Goal: Task Accomplishment & Management: Use online tool/utility

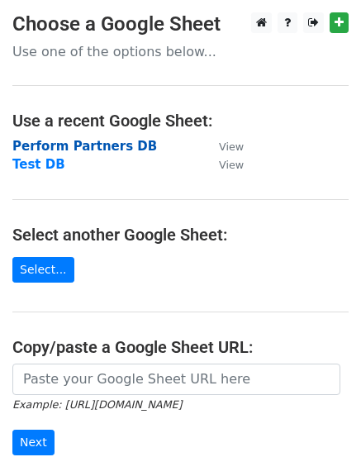
click at [56, 145] on strong "Perform Partners DB" at bounding box center [84, 146] width 145 height 15
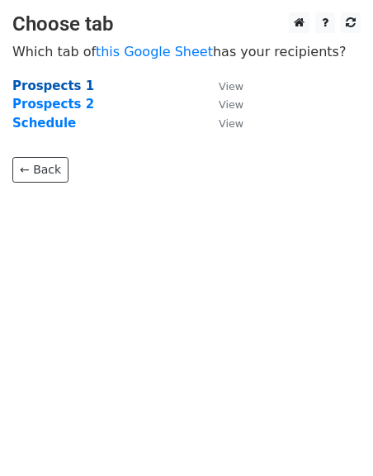
click at [49, 85] on strong "Prospects 1" at bounding box center [53, 85] width 82 height 15
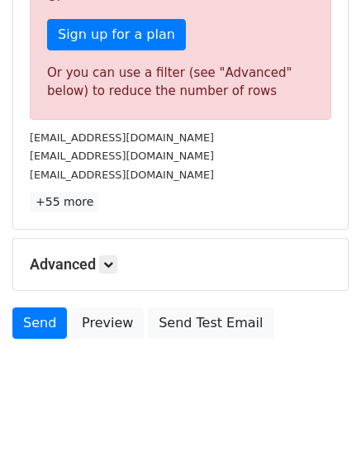
scroll to position [589, 0]
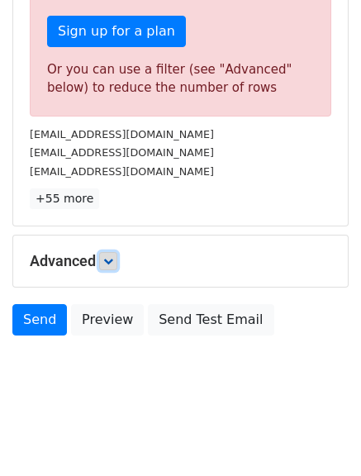
click at [112, 252] on link at bounding box center [108, 261] width 18 height 18
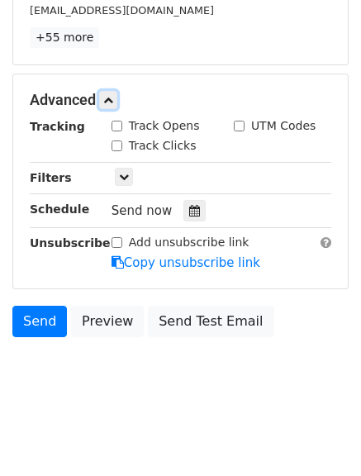
scroll to position [751, 0]
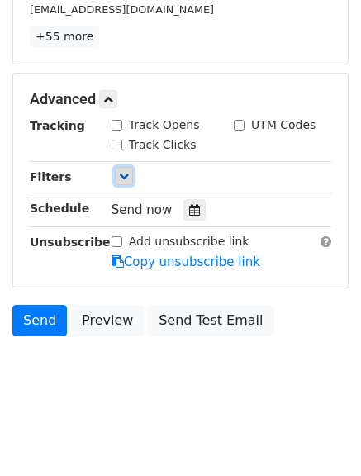
click at [128, 178] on icon at bounding box center [124, 176] width 10 height 10
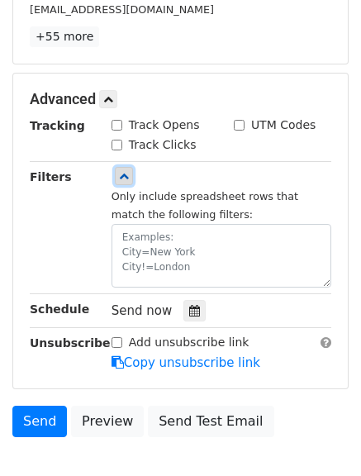
scroll to position [833, 0]
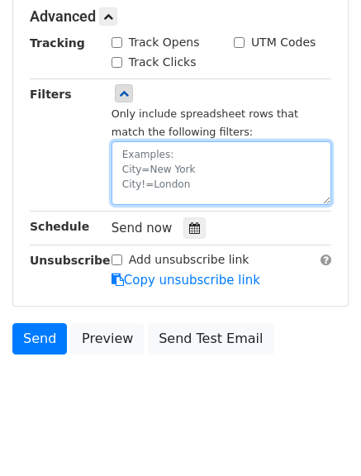
click at [153, 155] on textarea at bounding box center [222, 173] width 220 height 64
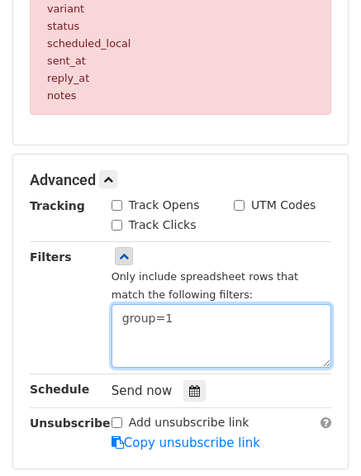
scroll to position [904, 0]
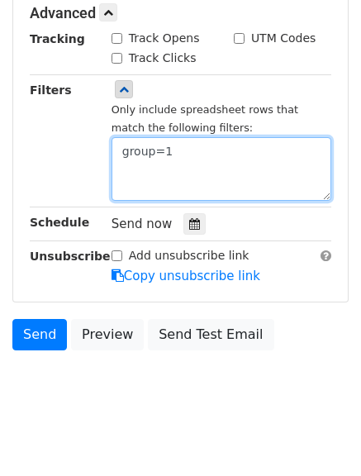
click at [127, 151] on textarea "group=1" at bounding box center [222, 169] width 220 height 64
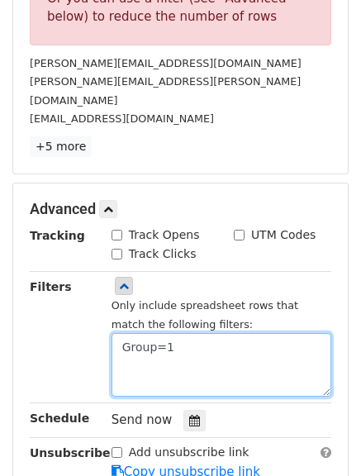
scroll to position [661, 0]
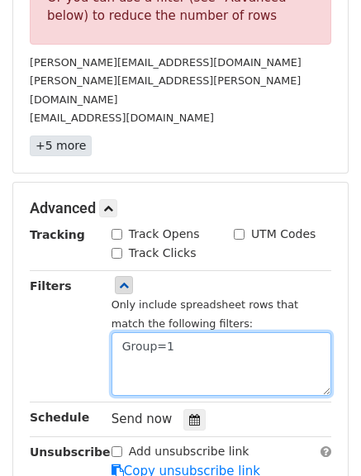
type textarea "Group=1"
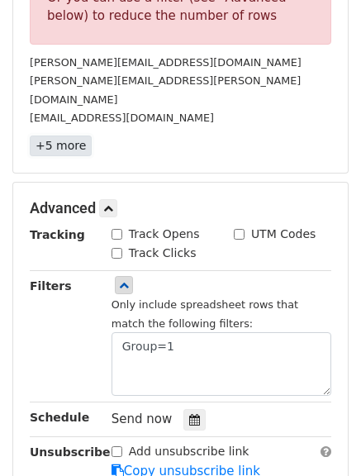
click at [79, 135] on link "+5 more" at bounding box center [61, 145] width 62 height 21
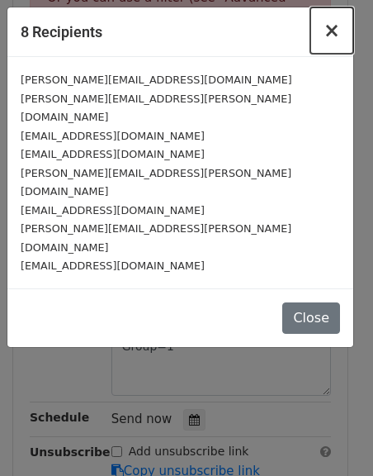
click at [336, 37] on span "×" at bounding box center [332, 30] width 17 height 23
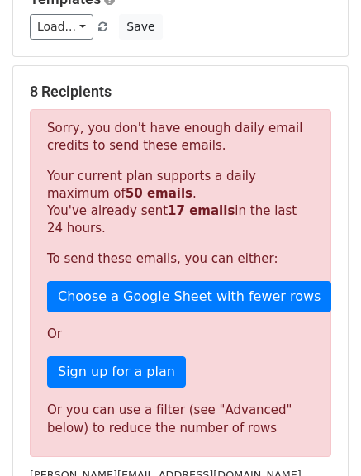
scroll to position [191, 0]
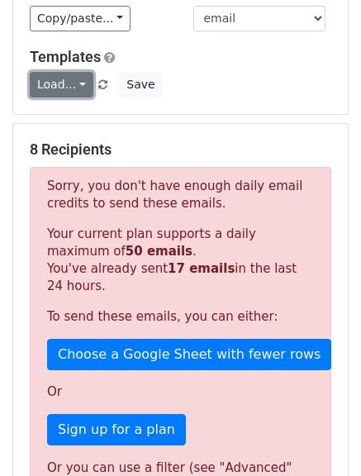
click at [82, 85] on link "Load..." at bounding box center [62, 85] width 64 height 26
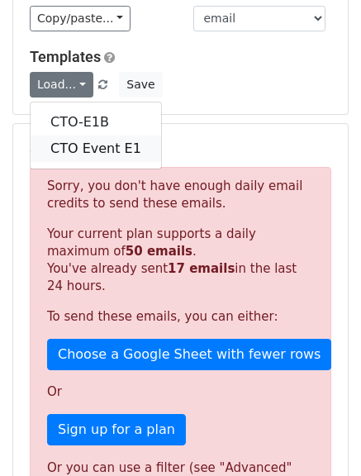
click at [92, 153] on link "CTO Event E1" at bounding box center [96, 148] width 130 height 26
